Goal: Task Accomplishment & Management: Use online tool/utility

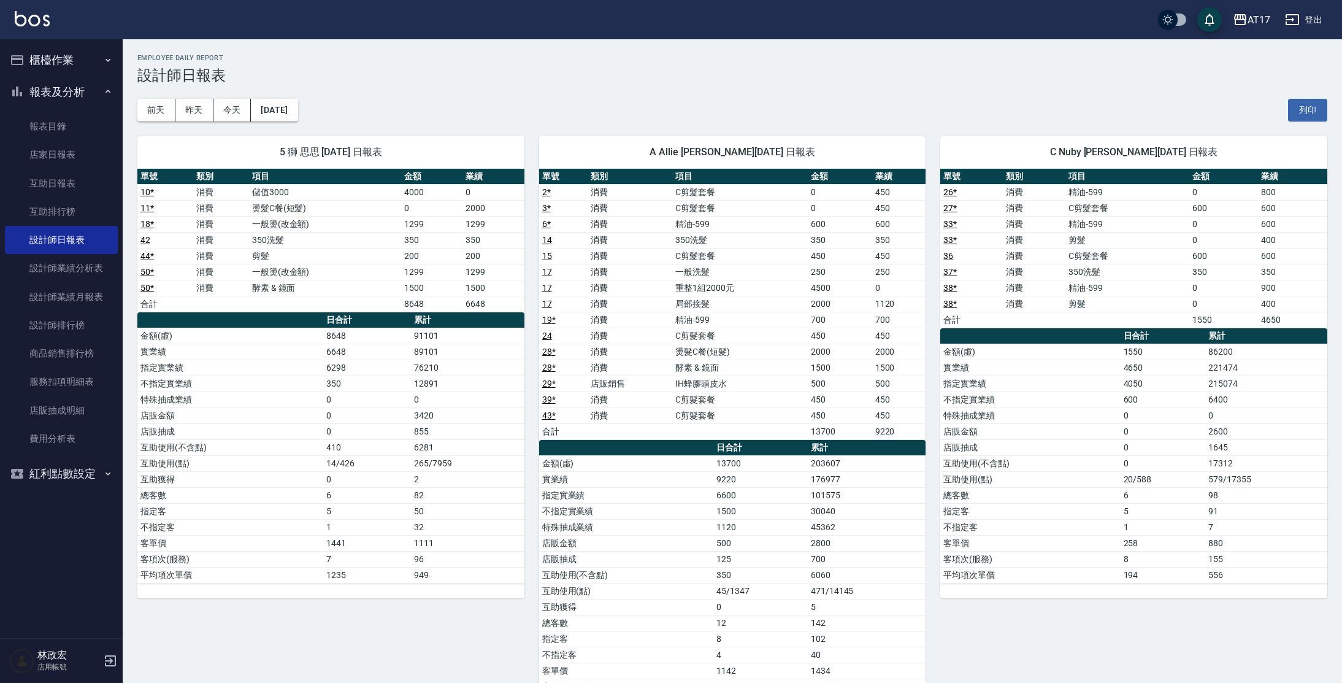
scroll to position [957, 0]
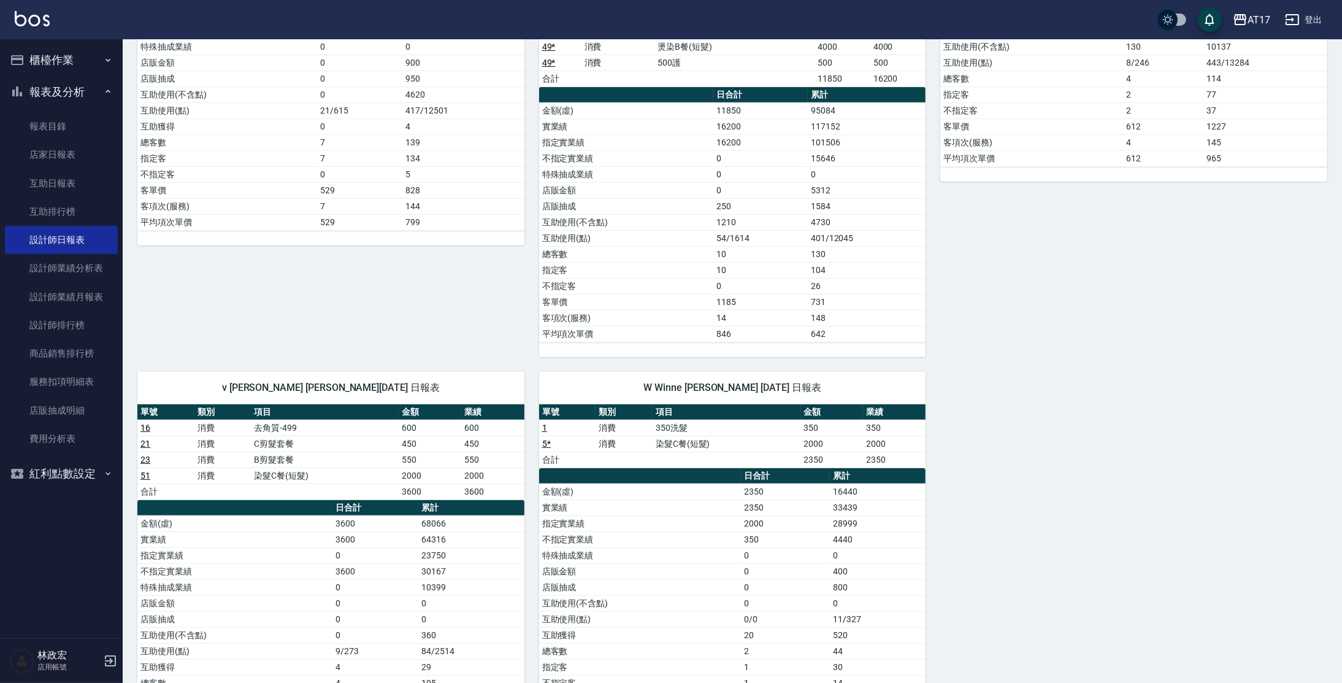
click at [48, 15] on img at bounding box center [32, 18] width 35 height 15
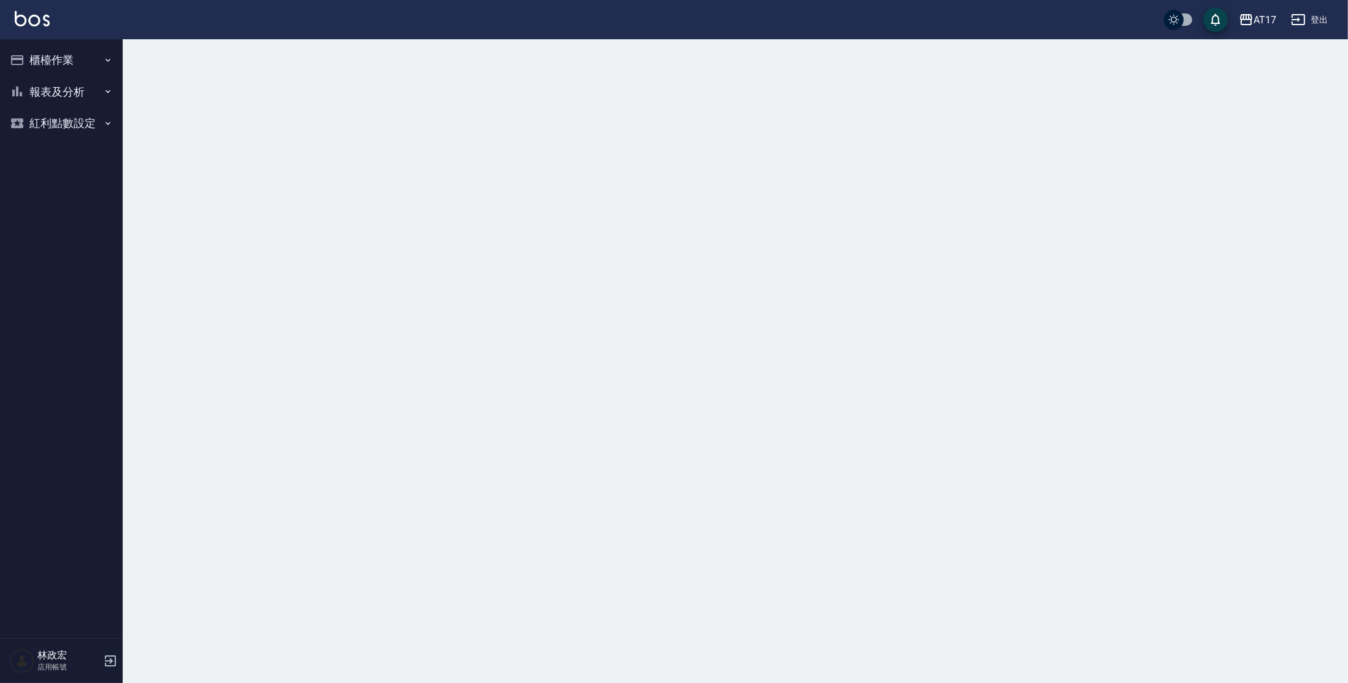
click at [45, 23] on img at bounding box center [32, 18] width 35 height 15
